Goal: Task Accomplishment & Management: Manage account settings

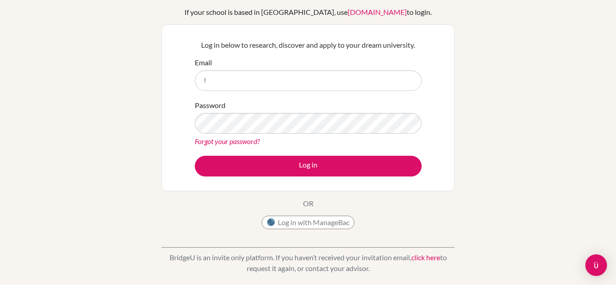
scroll to position [62, 0]
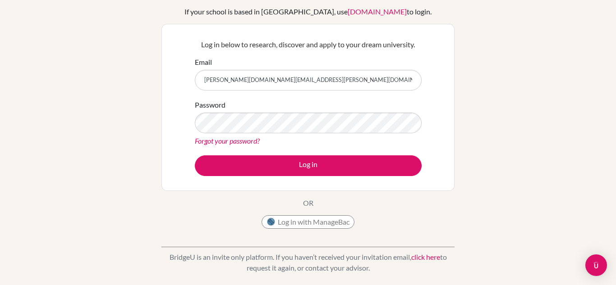
type input "[PERSON_NAME][DOMAIN_NAME][EMAIL_ADDRESS][PERSON_NAME][DOMAIN_NAME]"
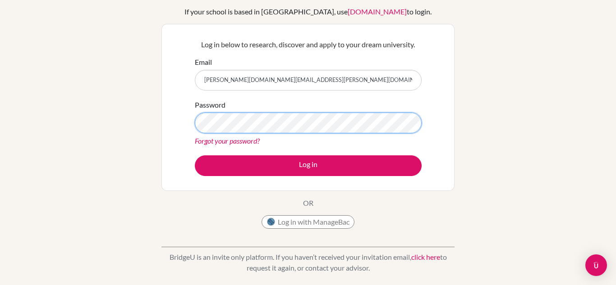
click at [195, 156] on button "Log in" at bounding box center [308, 166] width 227 height 21
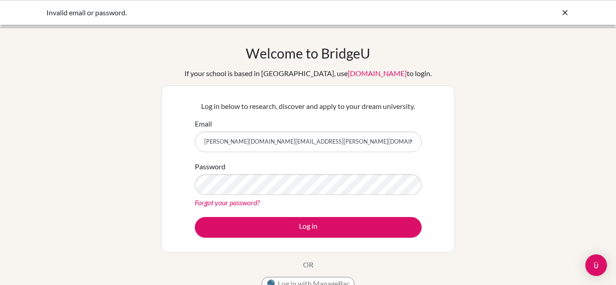
click at [256, 201] on link "Forgot your password?" at bounding box center [227, 202] width 65 height 9
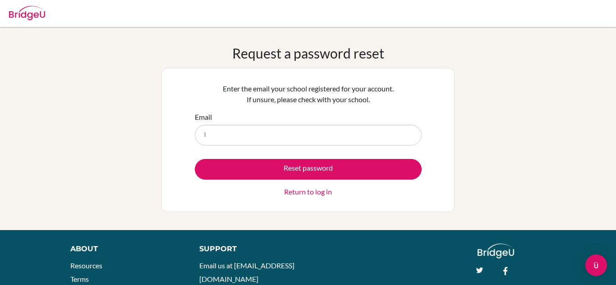
type input "[PERSON_NAME][DOMAIN_NAME][EMAIL_ADDRESS][PERSON_NAME][DOMAIN_NAME]"
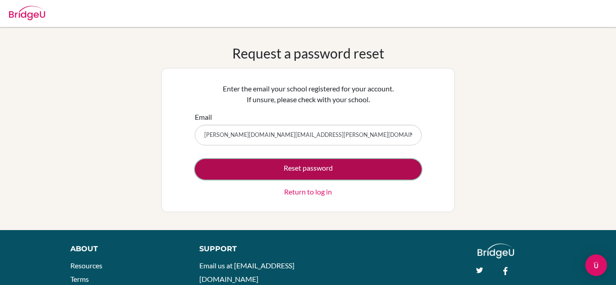
click at [281, 170] on button "Reset password" at bounding box center [308, 169] width 227 height 21
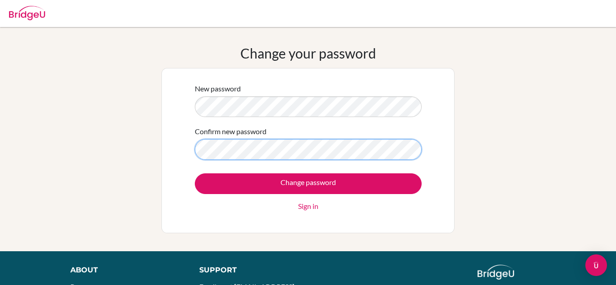
click at [195, 174] on input "Change password" at bounding box center [308, 184] width 227 height 21
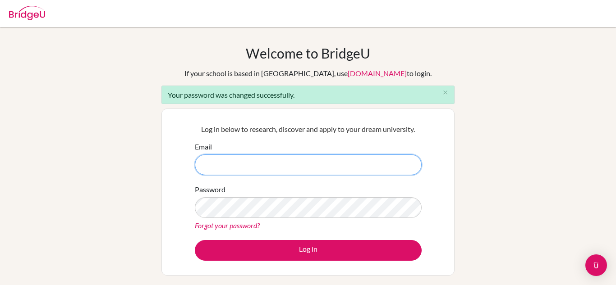
click at [349, 157] on input "Email" at bounding box center [308, 165] width 227 height 21
type input "lydia.rogers@dakar-academy.org"
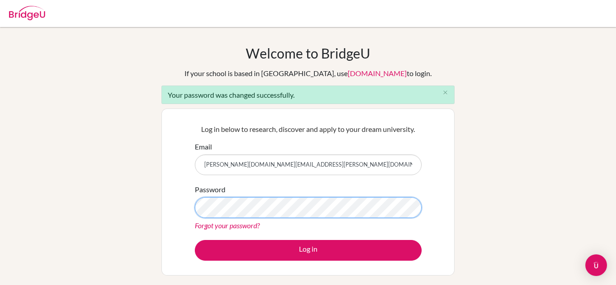
click at [195, 240] on button "Log in" at bounding box center [308, 250] width 227 height 21
